Goal: Navigation & Orientation: Understand site structure

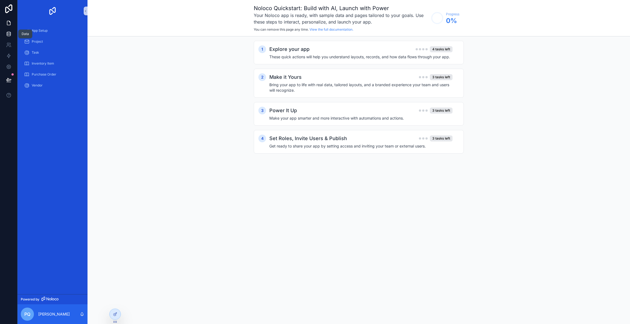
click at [11, 32] on icon at bounding box center [8, 33] width 5 height 5
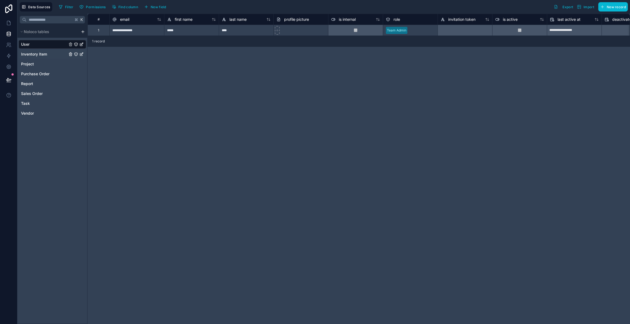
click at [40, 54] on span "Inventory Item" at bounding box center [34, 53] width 26 height 5
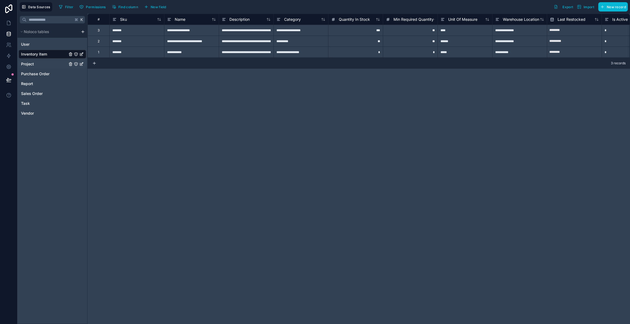
click at [36, 66] on div "Project" at bounding box center [53, 64] width 68 height 9
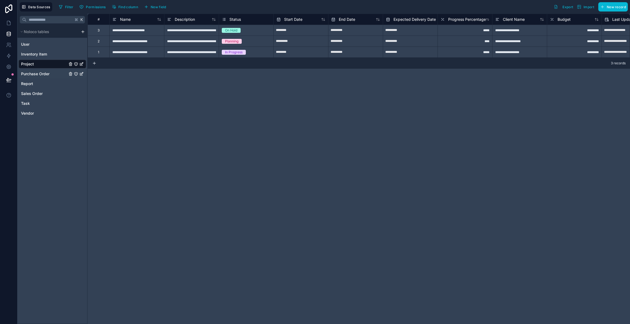
click at [43, 75] on span "Purchase Order" at bounding box center [35, 73] width 28 height 5
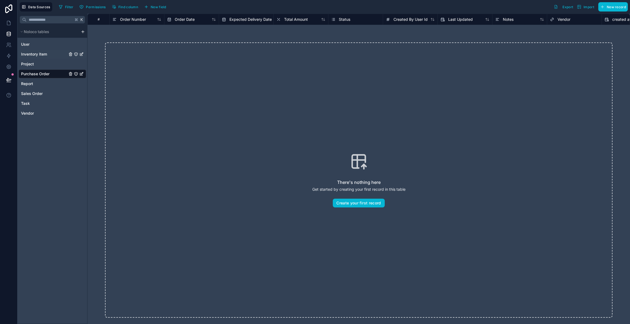
click at [38, 52] on span "Inventory Item" at bounding box center [34, 53] width 26 height 5
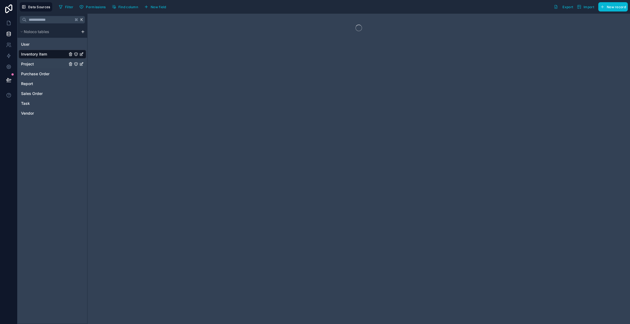
click at [41, 65] on div "Project" at bounding box center [53, 64] width 68 height 9
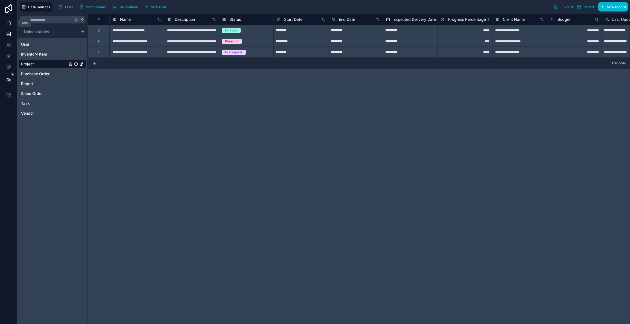
click at [8, 21] on icon at bounding box center [8, 23] width 3 height 4
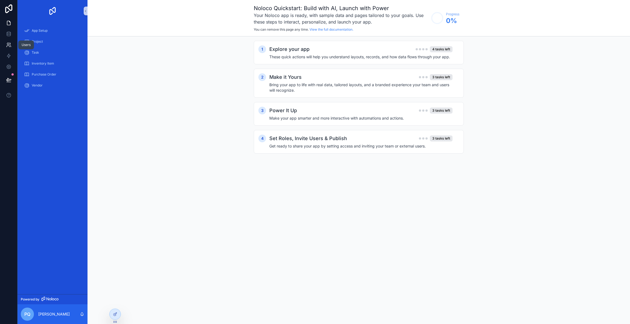
click at [9, 45] on icon at bounding box center [8, 44] width 5 height 5
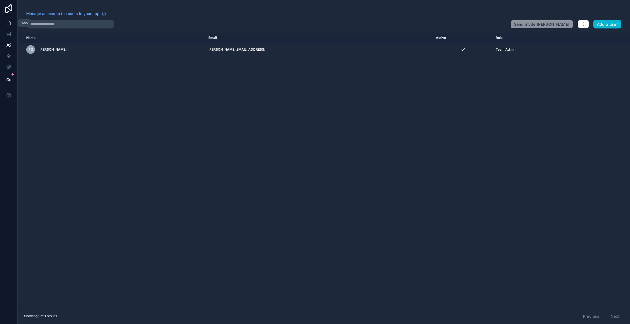
click at [7, 28] on link at bounding box center [8, 22] width 17 height 11
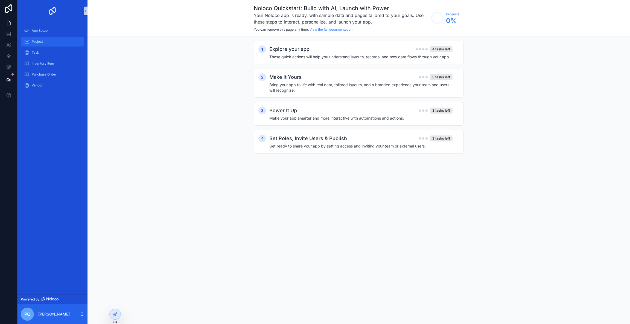
click at [57, 37] on link "Project" at bounding box center [52, 42] width 63 height 10
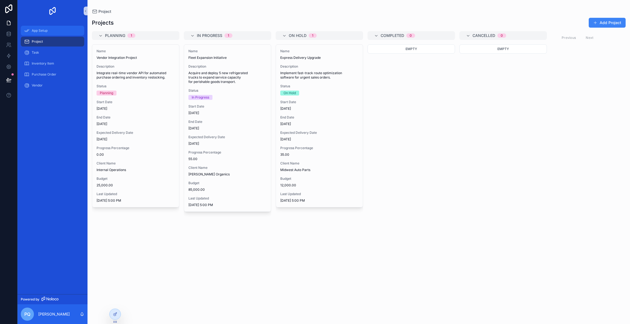
click at [58, 33] on div "App Setup" at bounding box center [52, 30] width 57 height 9
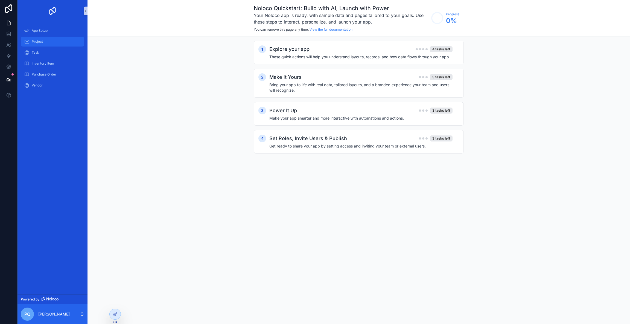
click at [57, 45] on div "Project" at bounding box center [52, 41] width 57 height 9
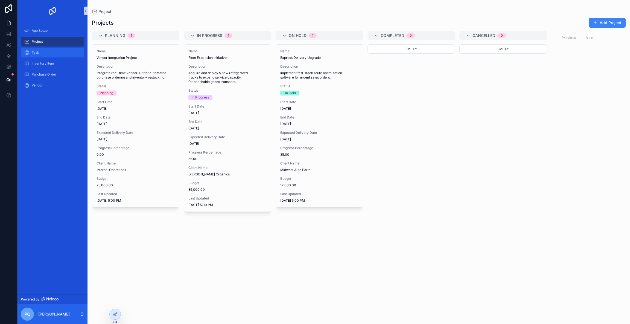
click at [58, 51] on div "Task" at bounding box center [52, 52] width 57 height 9
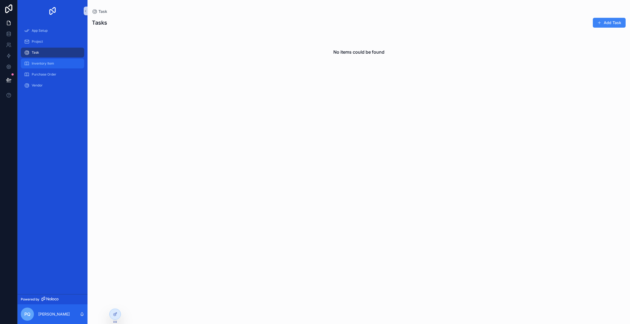
click at [63, 61] on div "Inventory Item" at bounding box center [52, 63] width 57 height 9
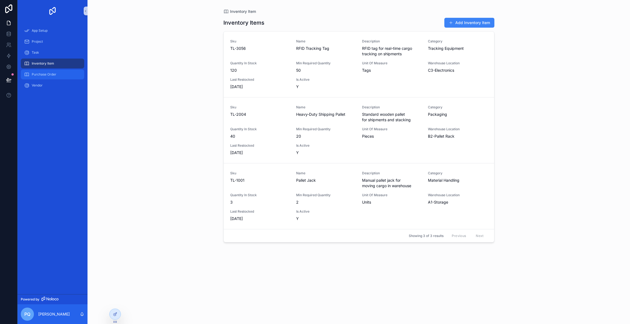
click at [61, 74] on div "Purchase Order" at bounding box center [52, 74] width 57 height 9
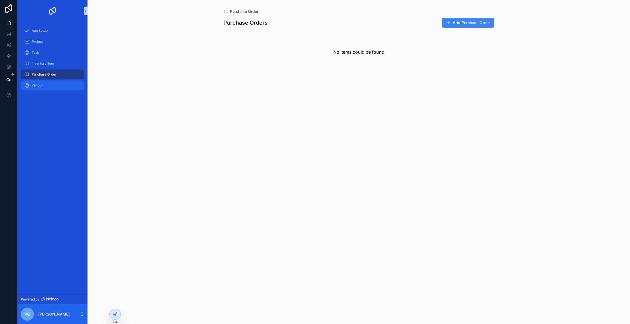
click at [58, 81] on div "Vendor" at bounding box center [52, 85] width 57 height 9
